Goal: Task Accomplishment & Management: Use online tool/utility

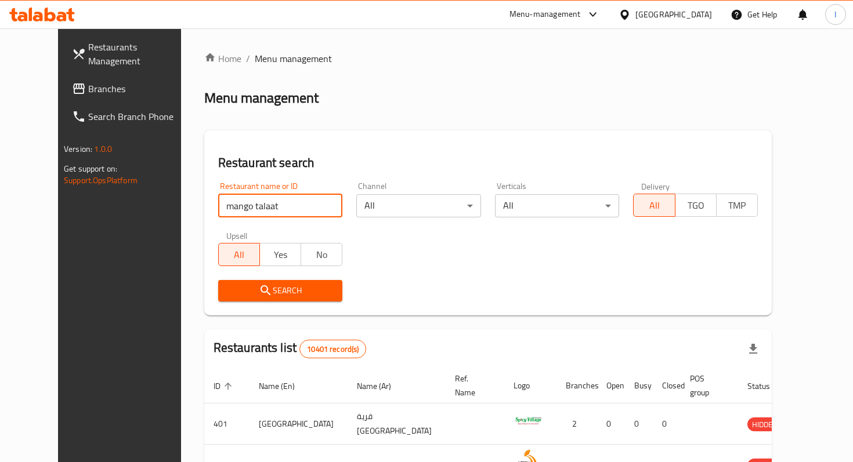
type input "mango talaat"
click button "Search" at bounding box center [280, 290] width 125 height 21
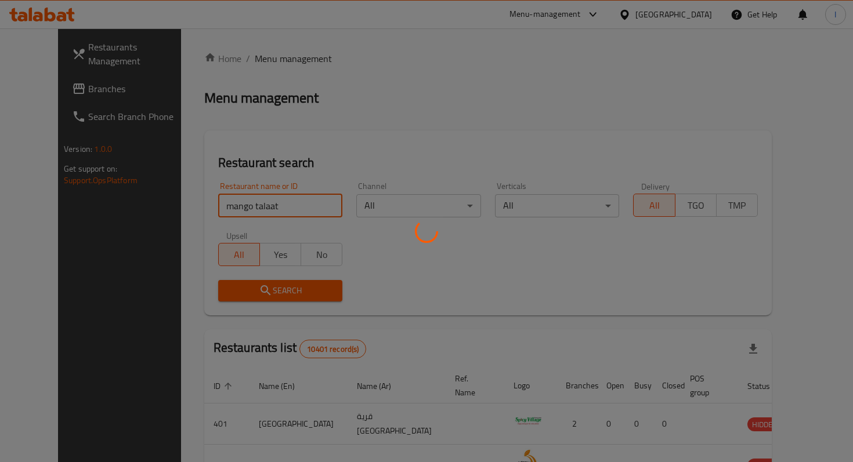
click button "Search" at bounding box center [280, 290] width 125 height 21
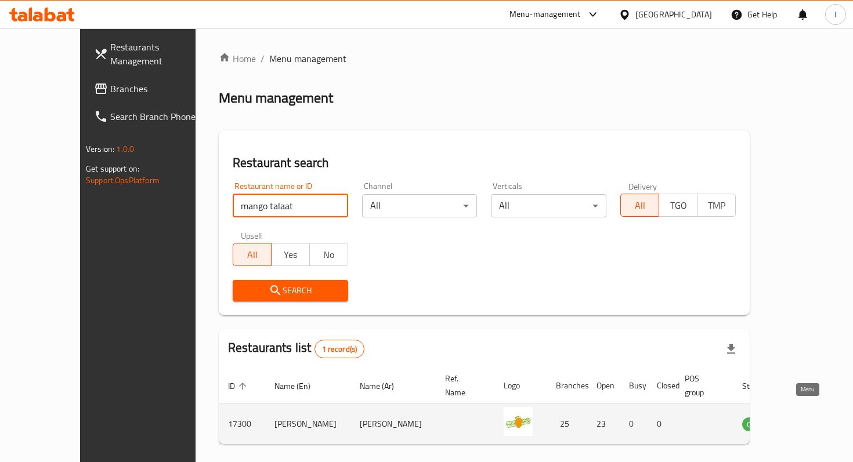
click at [812, 417] on link "enhanced table" at bounding box center [813, 424] width 21 height 14
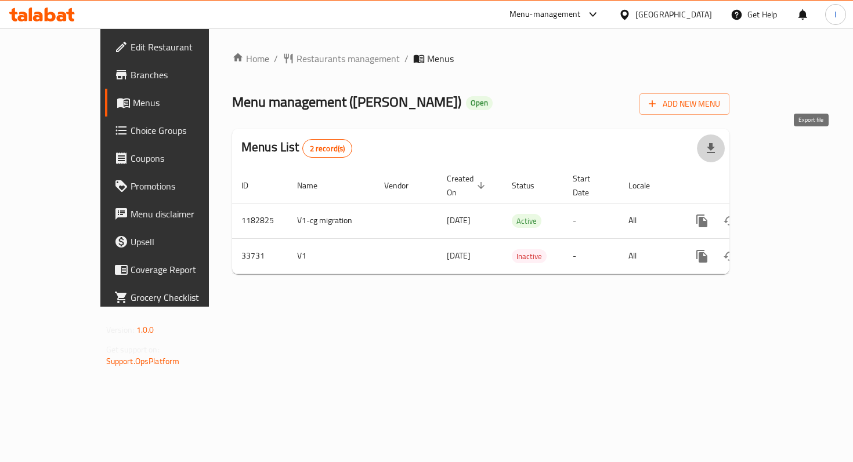
click at [714, 147] on icon "button" at bounding box center [710, 148] width 8 height 10
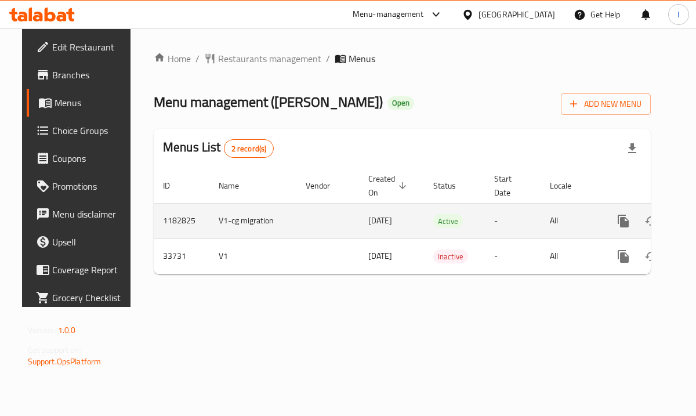
click at [328, 228] on td "enhanced table" at bounding box center [327, 220] width 63 height 35
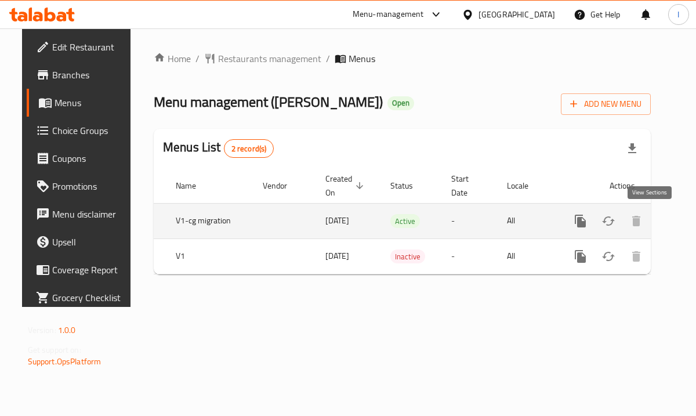
click at [657, 218] on icon "enhanced table" at bounding box center [664, 221] width 14 height 14
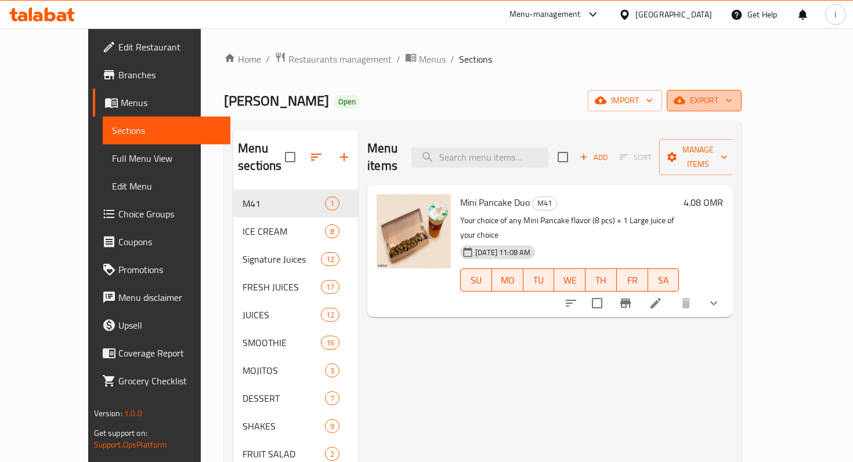
click at [734, 101] on icon "button" at bounding box center [729, 101] width 12 height 12
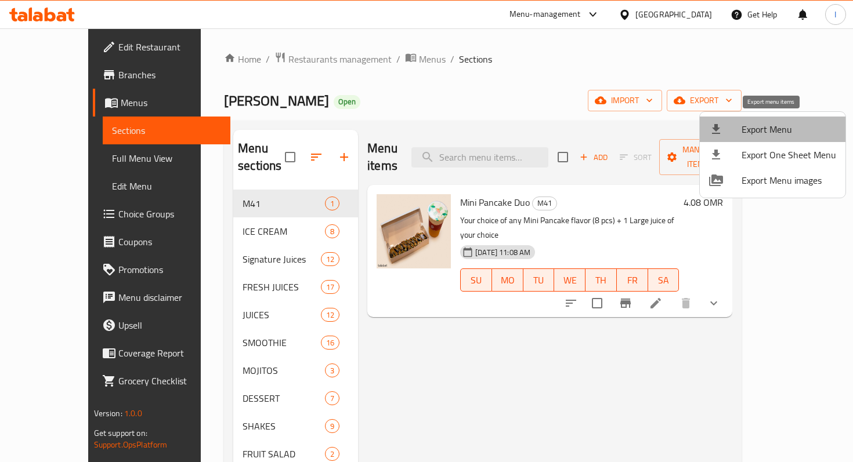
click at [776, 132] on span "Export Menu" at bounding box center [788, 129] width 95 height 14
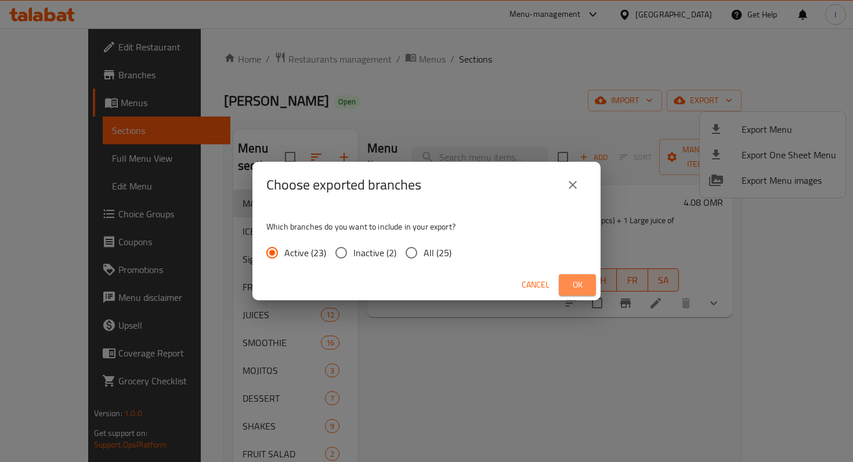
click at [565, 283] on button "Ok" at bounding box center [576, 284] width 37 height 21
